Goal: Task Accomplishment & Management: Manage account settings

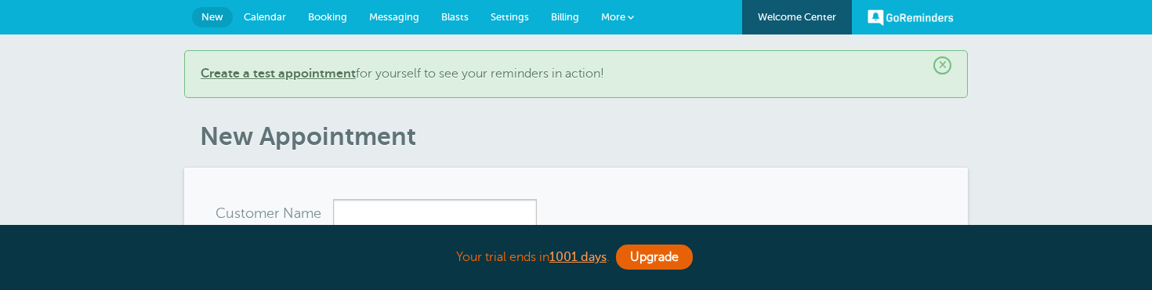
click at [500, 16] on span "Settings" at bounding box center [509, 17] width 38 height 12
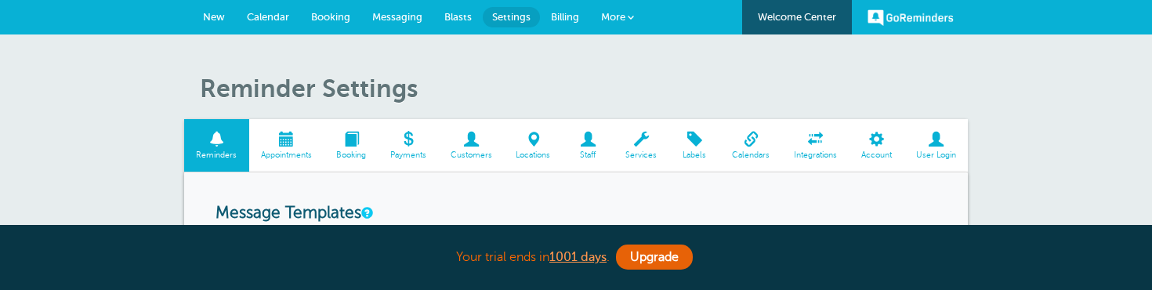
click at [349, 145] on span at bounding box center [351, 139] width 54 height 15
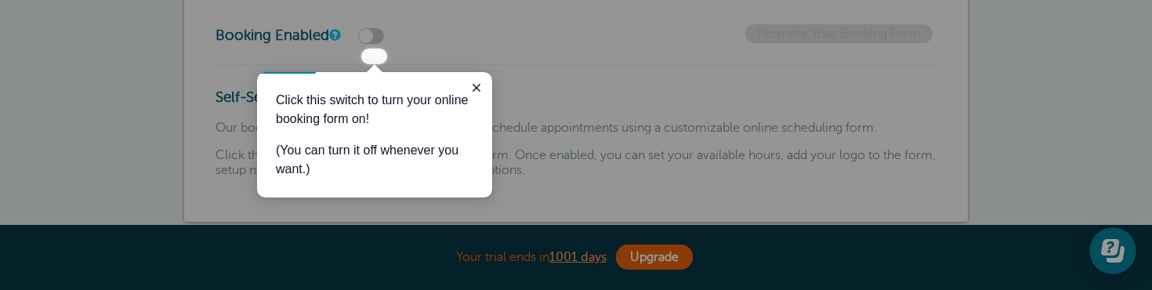
scroll to position [161, 0]
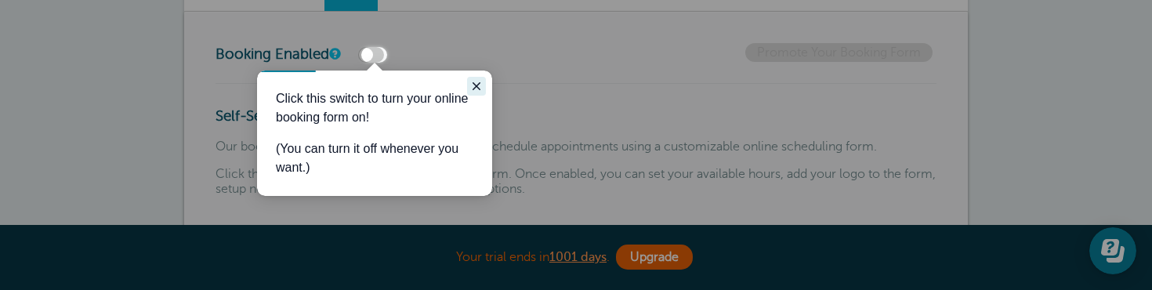
click at [480, 81] on icon "Close guide" at bounding box center [476, 86] width 13 height 13
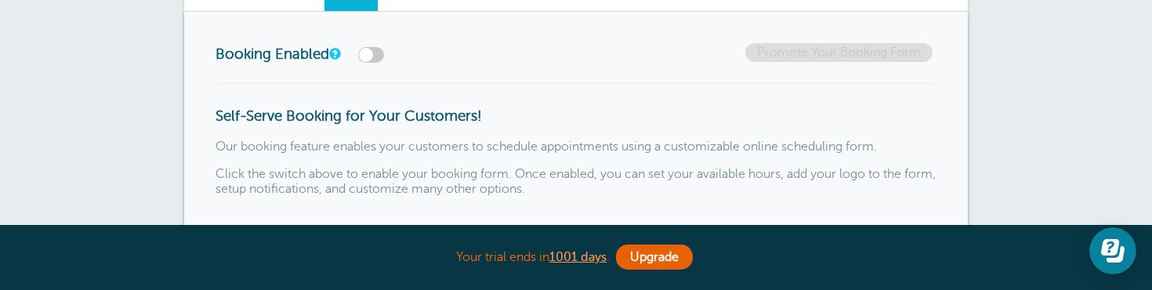
click at [378, 53] on label at bounding box center [371, 55] width 26 height 16
click at [0, 0] on input "checkbox" at bounding box center [0, 0] width 0 height 0
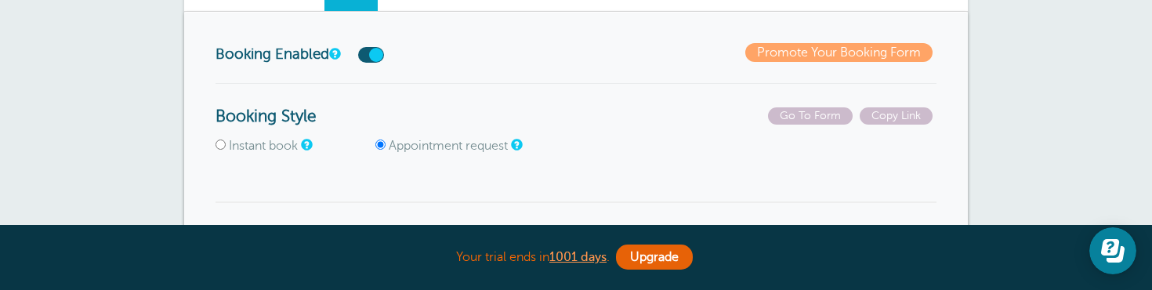
scroll to position [0, 0]
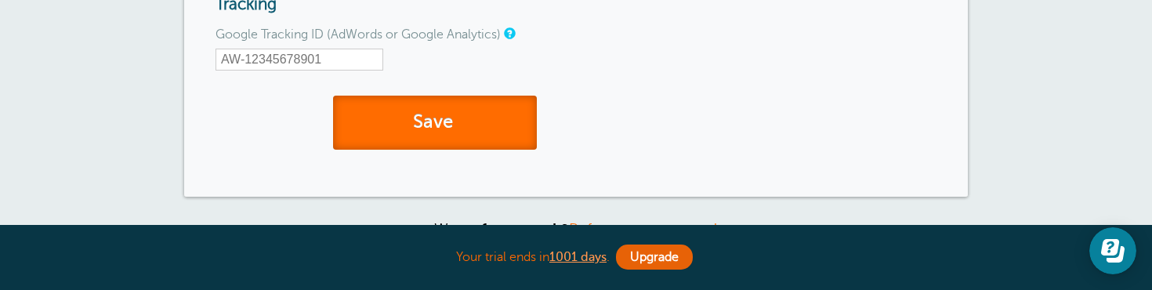
click at [429, 147] on button "Save" at bounding box center [435, 123] width 204 height 54
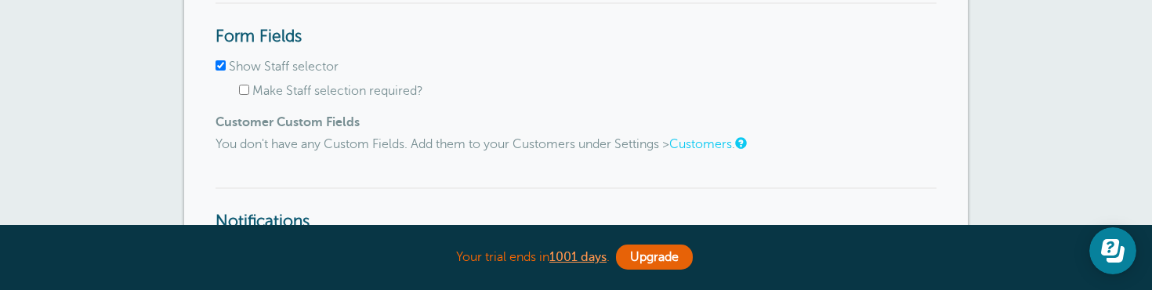
scroll to position [1276, 0]
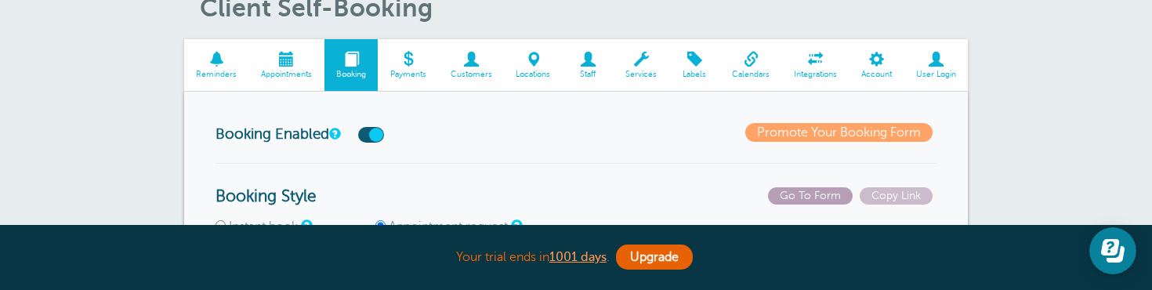
click at [812, 193] on span "Go To Form" at bounding box center [810, 195] width 85 height 17
